Goal: Entertainment & Leisure: Consume media (video, audio)

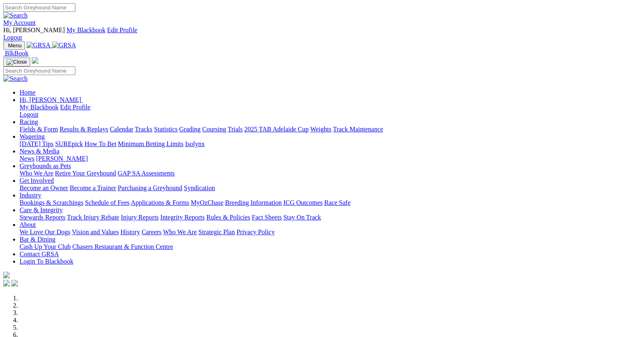
drag, startPoint x: 620, startPoint y: 47, endPoint x: 623, endPoint y: 89, distance: 42.1
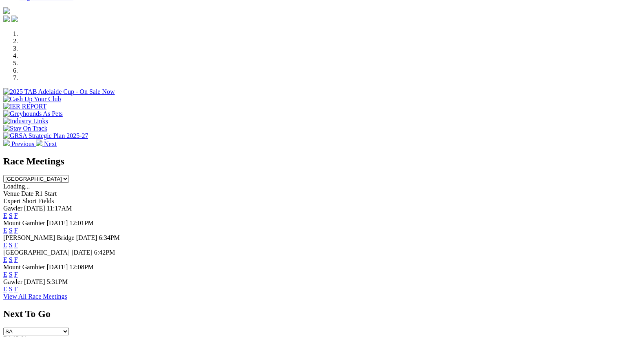
scroll to position [269, 0]
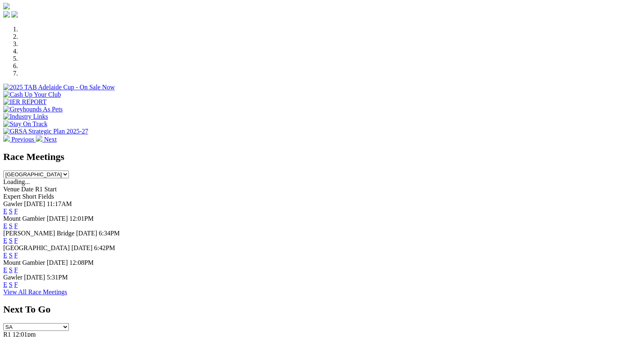
click at [18, 266] on link "F" at bounding box center [16, 269] width 4 height 7
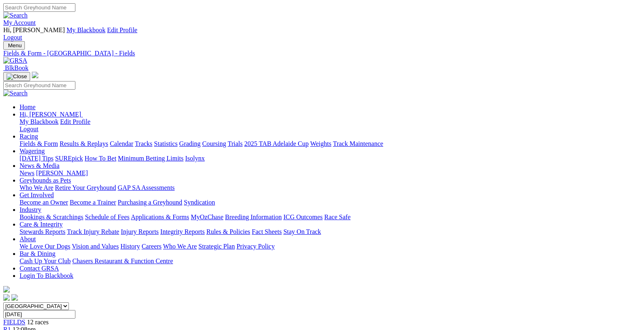
click at [24, 140] on link "Fields & Form" at bounding box center [39, 143] width 38 height 7
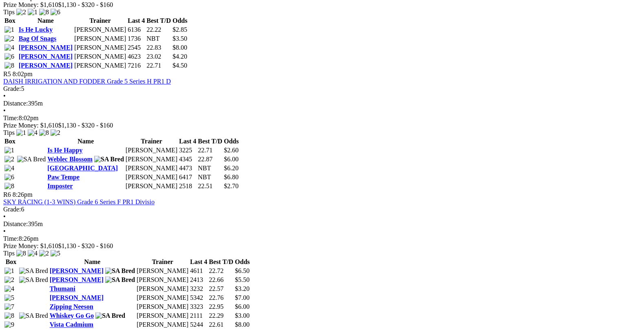
scroll to position [919, 0]
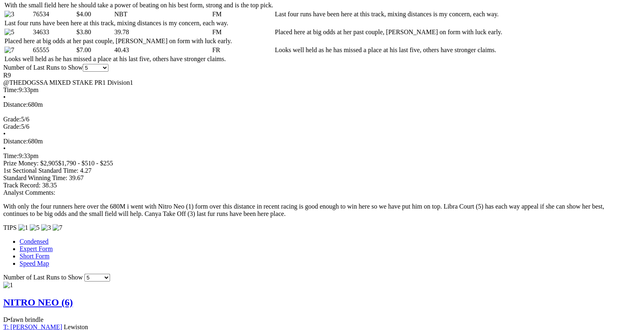
scroll to position [494, 0]
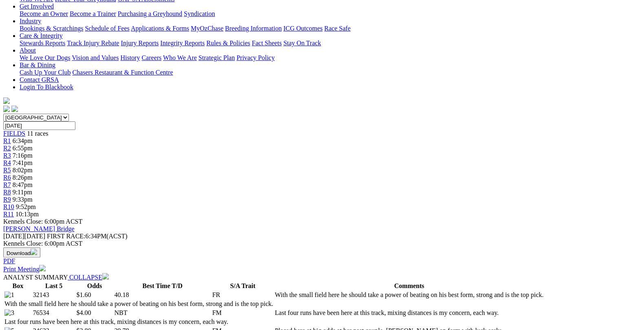
scroll to position [0, 0]
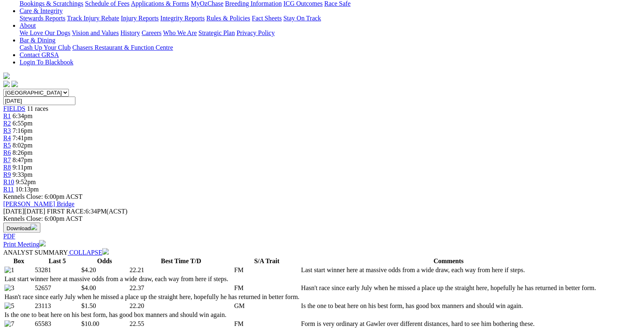
scroll to position [368, 0]
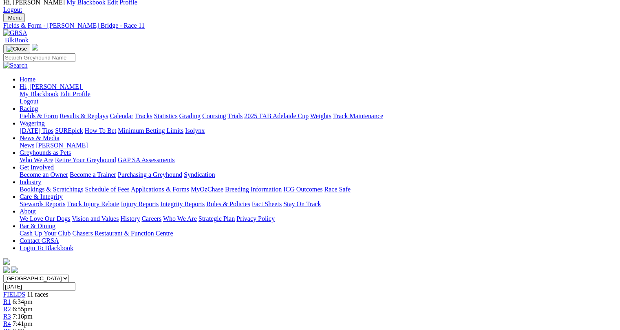
scroll to position [10, 0]
